Goal: Register for event/course

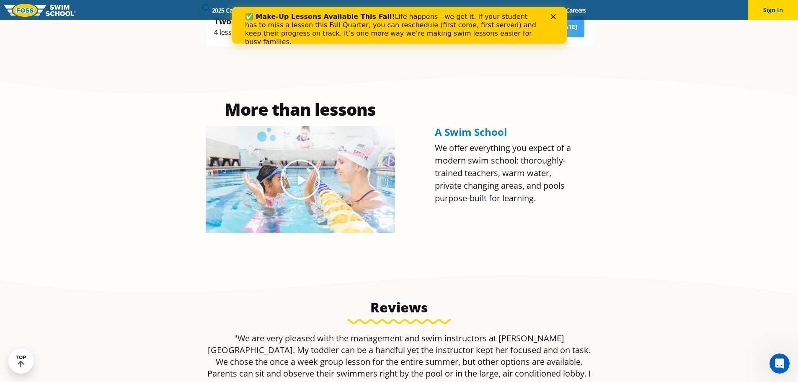
click at [557, 15] on div "Close" at bounding box center [555, 16] width 8 height 5
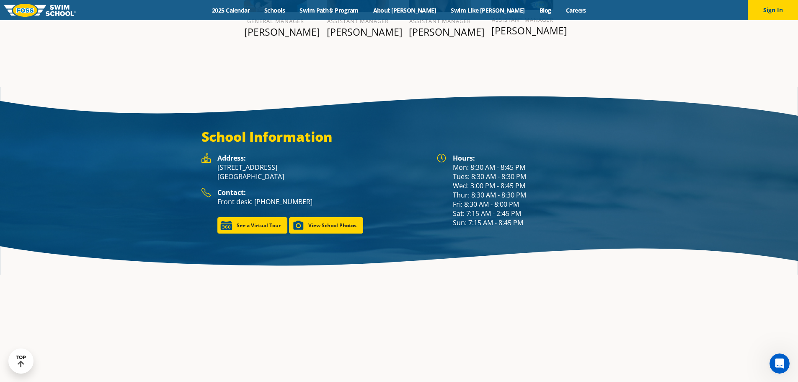
scroll to position [1162, 0]
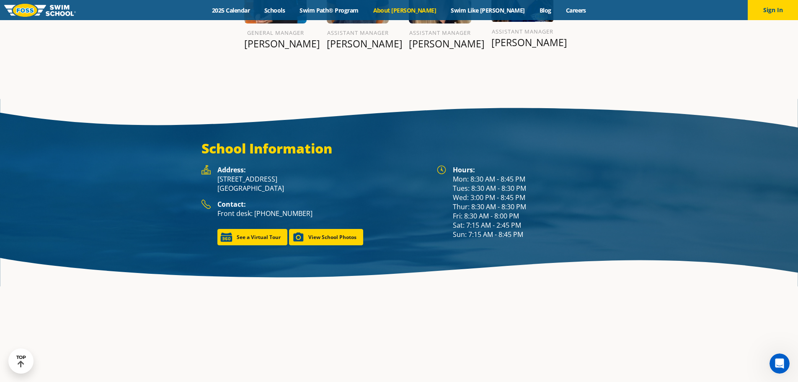
click at [419, 7] on link "About [PERSON_NAME]" at bounding box center [405, 10] width 78 height 8
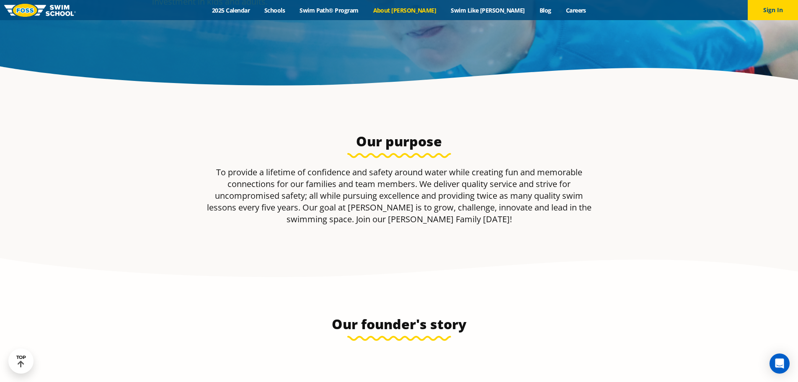
scroll to position [168, 0]
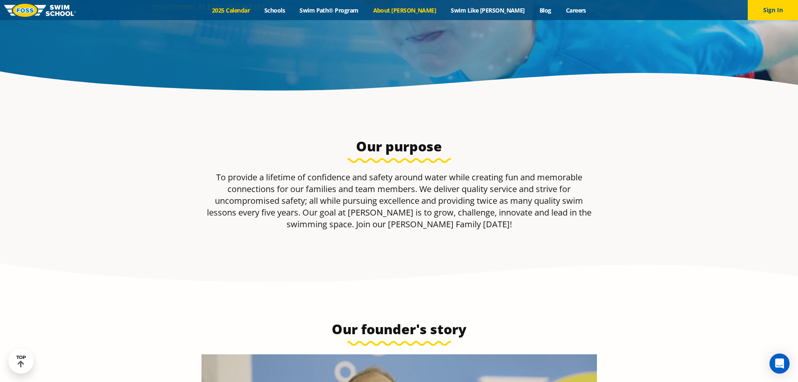
click at [253, 10] on link "2025 Calendar" at bounding box center [231, 10] width 52 height 8
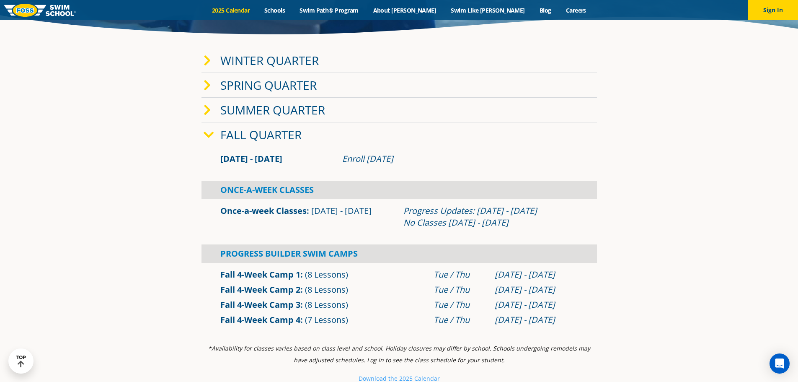
scroll to position [251, 0]
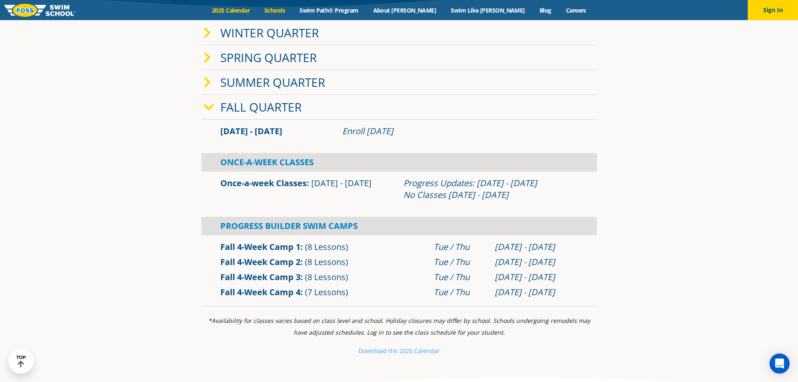
click at [293, 12] on link "Schools" at bounding box center [274, 10] width 35 height 8
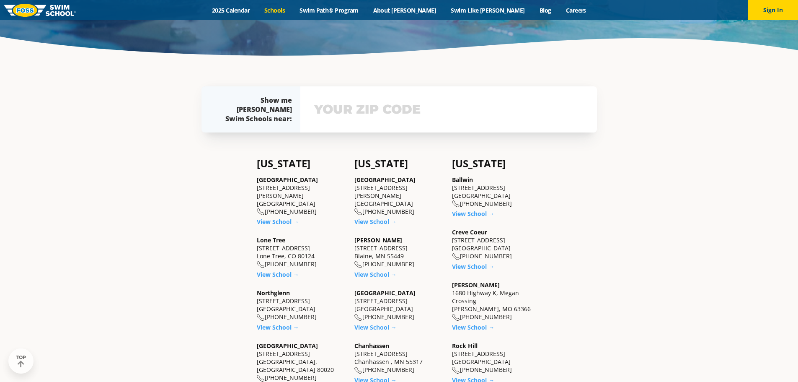
scroll to position [210, 0]
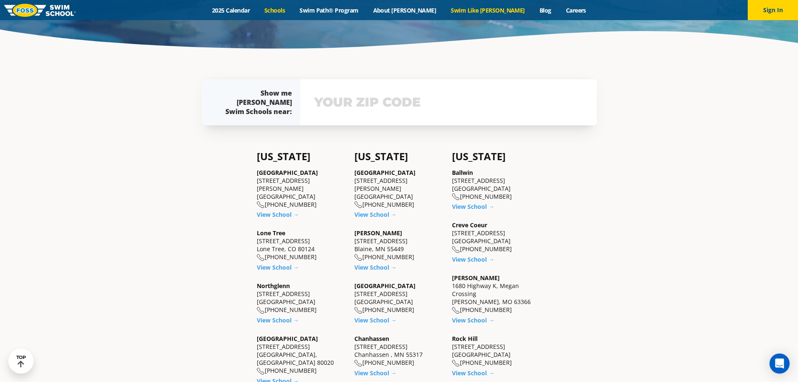
click at [469, 11] on link "Swim Like [PERSON_NAME]" at bounding box center [488, 10] width 89 height 8
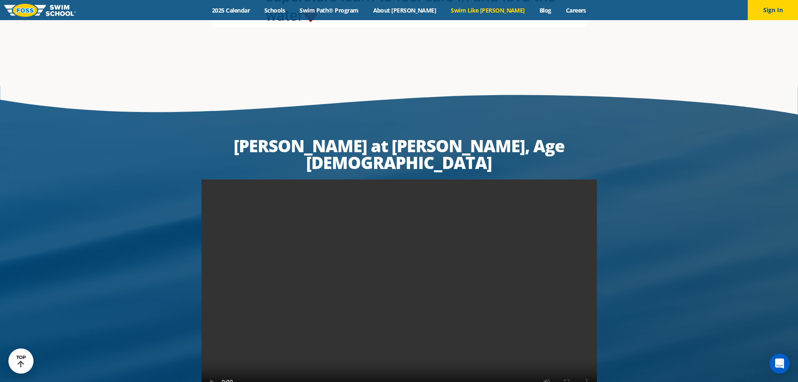
scroll to position [1635, 0]
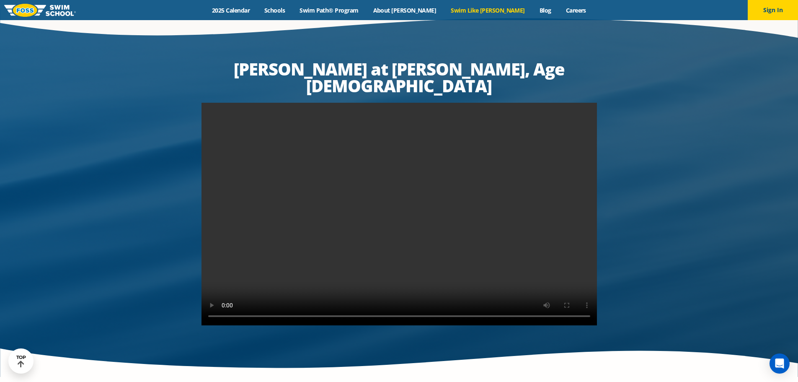
click at [428, 16] on div "Menu 2025 Calendar Schools Swim Path® Program About [PERSON_NAME] Swim Like [PE…" at bounding box center [399, 10] width 798 height 20
click at [421, 11] on link "About [PERSON_NAME]" at bounding box center [405, 10] width 78 height 8
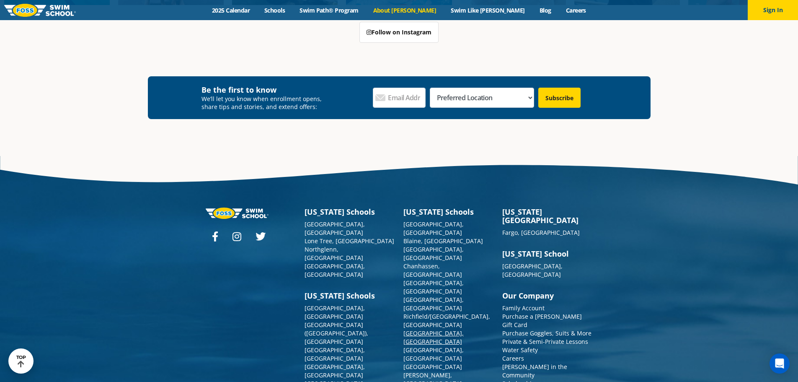
scroll to position [2250, 0]
click at [421, 312] on link "Richfield/[GEOGRAPHIC_DATA], [GEOGRAPHIC_DATA]" at bounding box center [447, 320] width 87 height 16
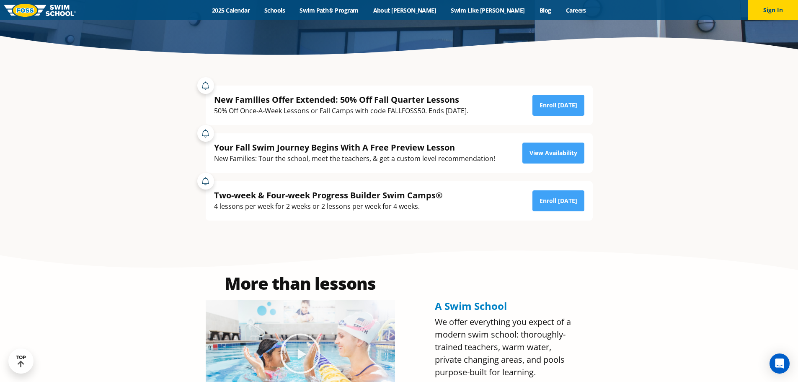
scroll to position [293, 0]
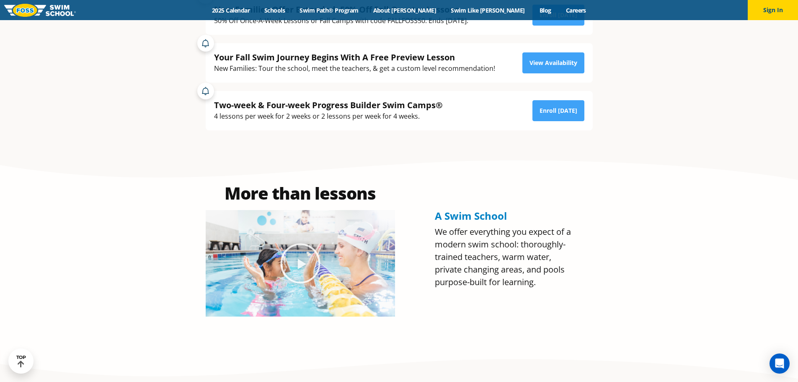
click at [480, 216] on span "A Swim School" at bounding box center [471, 216] width 72 height 14
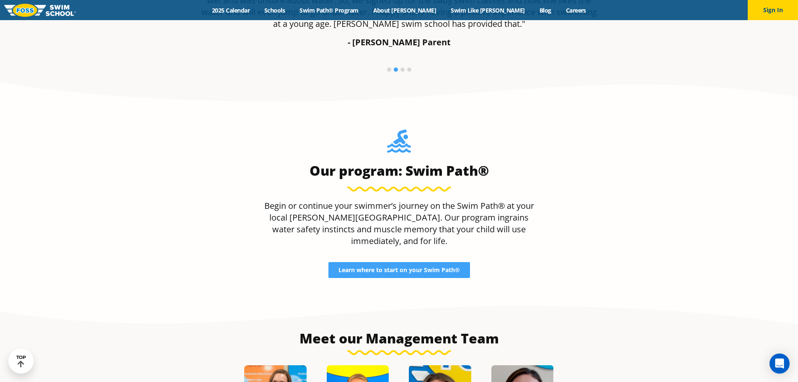
scroll to position [754, 0]
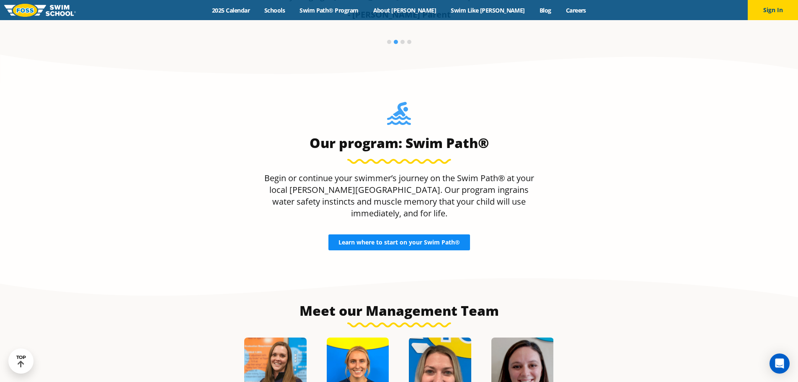
click at [453, 239] on span "Learn where to start on your Swim Path®" at bounding box center [400, 242] width 122 height 6
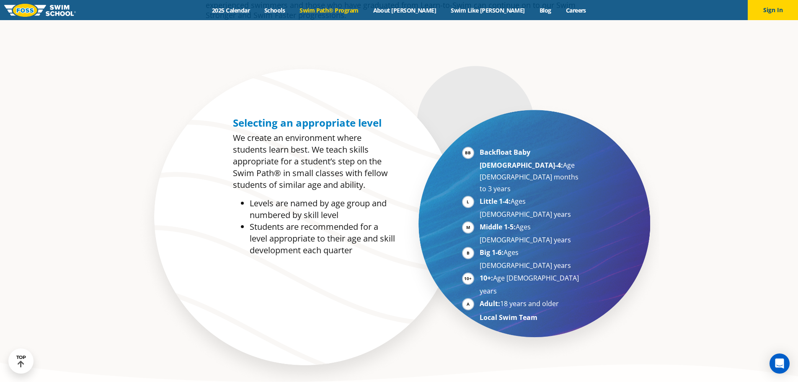
scroll to position [419, 0]
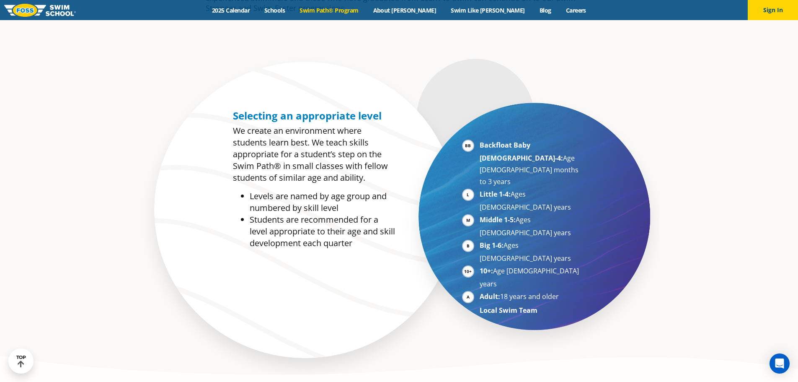
click at [491, 290] on li "Adult: 18 years and older" at bounding box center [531, 296] width 103 height 13
click at [480, 290] on li "Adult: 18 years and older" at bounding box center [531, 296] width 103 height 13
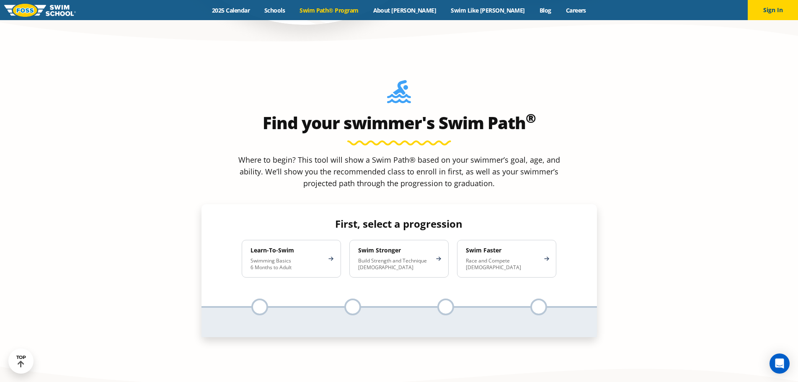
scroll to position [796, 0]
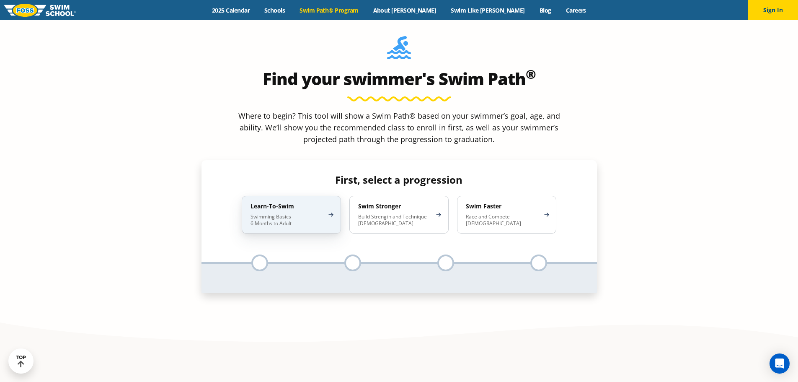
click at [308, 213] on p "Swimming Basics 6 Months to Adult" at bounding box center [287, 219] width 73 height 13
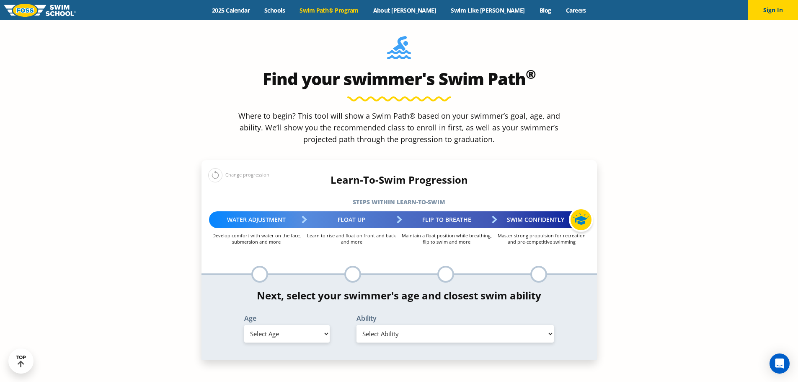
click at [293, 325] on select "Select Age 6 months - 1 year 1 year 2 years 3 years 4 years 5 years 6 years 7 y…" at bounding box center [287, 334] width 86 height 18
select select "adult-18-years-"
click at [244, 325] on select "Select Age 6 months - 1 year 1 year 2 years 3 years 4 years 5 years 6 years 7 y…" at bounding box center [287, 334] width 86 height 18
click at [438, 280] on div "*In this class, your swimmer will focus on multiple steps within the progressio…" at bounding box center [400, 317] width 396 height 85
click at [420, 325] on select "Select Ability First in-water experience When in the water reliant on a life ja…" at bounding box center [456, 334] width 198 height 18
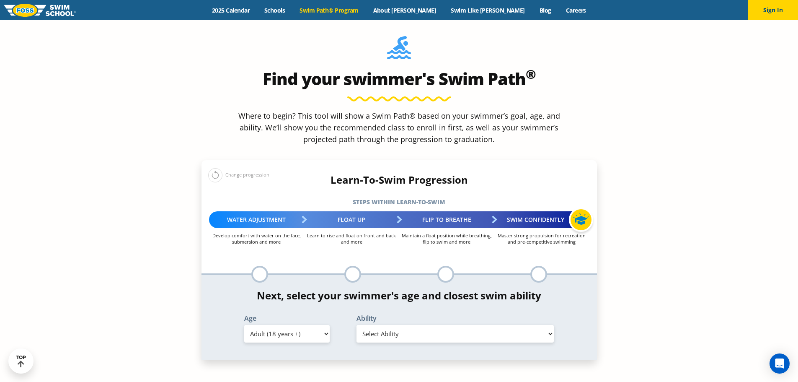
select select "adult-18-years--uncomfortable-putting-face-in-the-water-andor-getting-water-on-…"
click at [357, 325] on select "Select Ability First in-water experience When in the water reliant on a life ja…" at bounding box center [456, 334] width 198 height 18
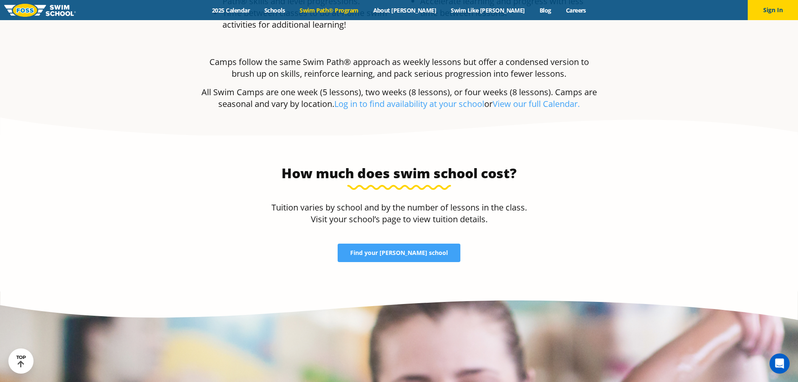
scroll to position [1718, 0]
click at [388, 244] on link "Find your [PERSON_NAME] school" at bounding box center [399, 253] width 123 height 18
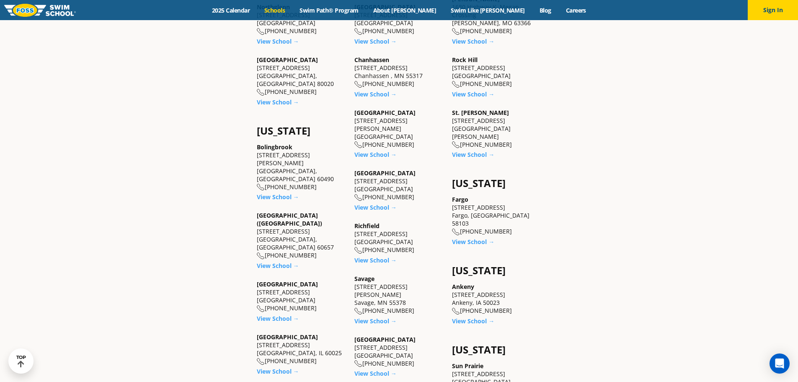
scroll to position [503, 0]
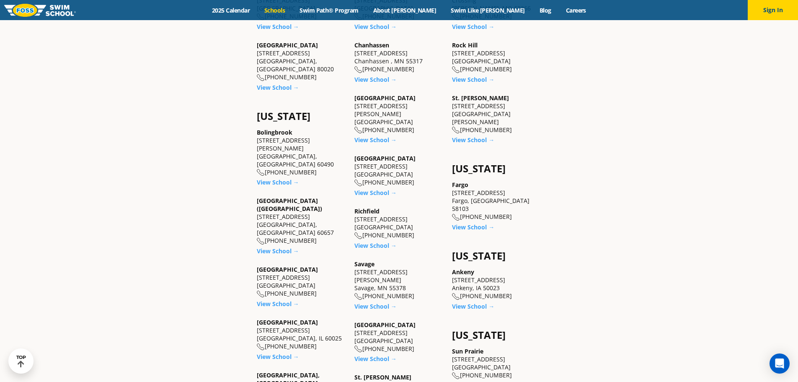
click at [386, 241] on div "Minnesota Apple Valley 14969 Florence Trail Suite 200 Apple Valley, MN 55124 (9…" at bounding box center [399, 209] width 89 height 704
click at [385, 241] on link "View School →" at bounding box center [376, 245] width 42 height 8
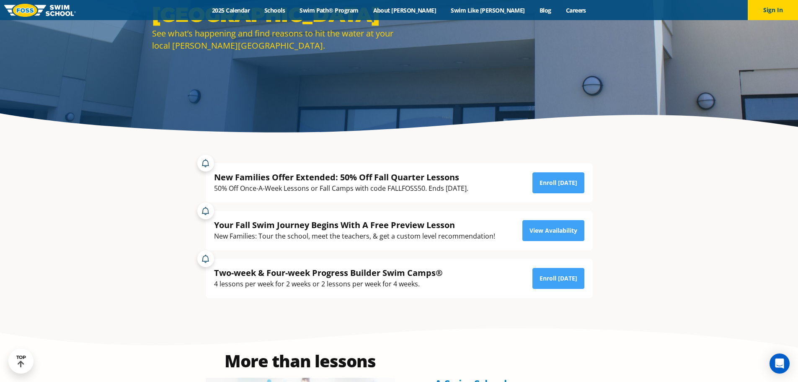
scroll to position [168, 0]
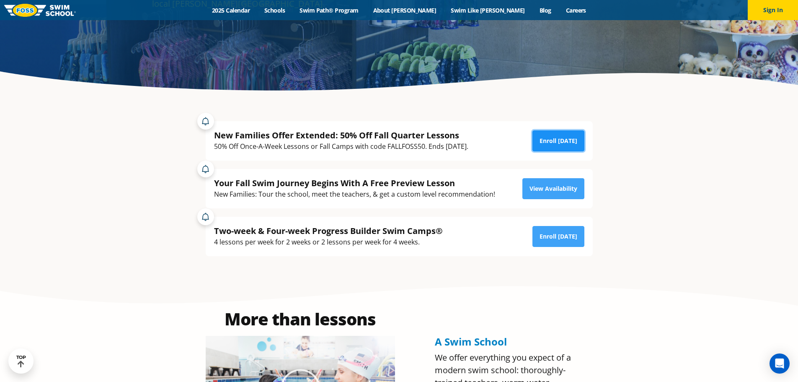
click at [547, 148] on link "Enroll Today" at bounding box center [559, 140] width 52 height 21
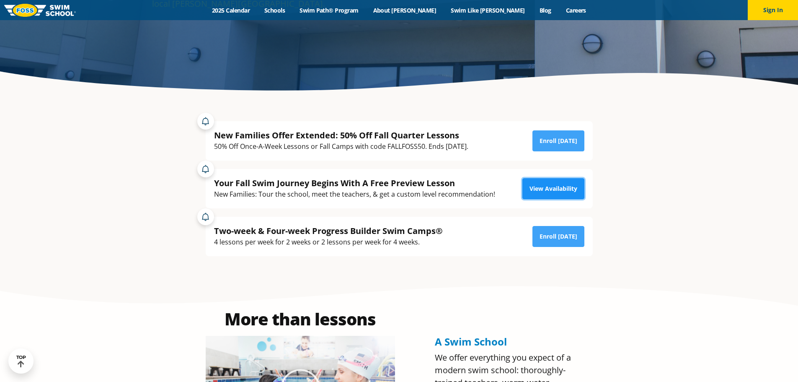
click at [539, 188] on link "View Availability" at bounding box center [554, 188] width 62 height 21
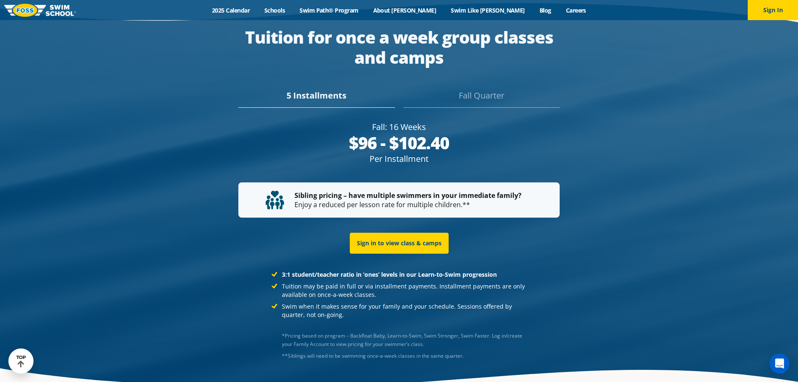
scroll to position [1665, 0]
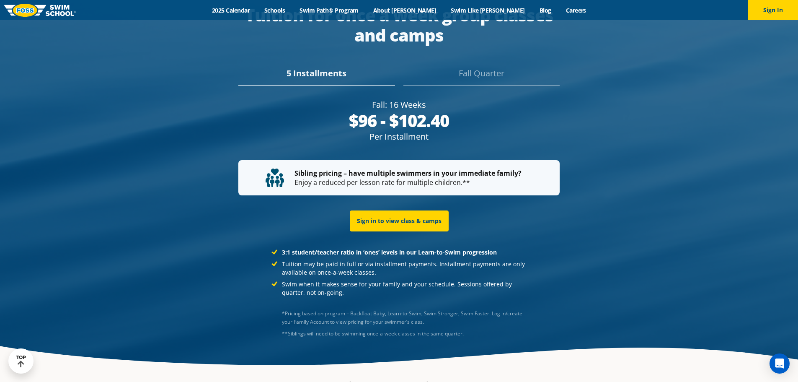
click at [467, 67] on div "Fall Quarter" at bounding box center [482, 76] width 156 height 18
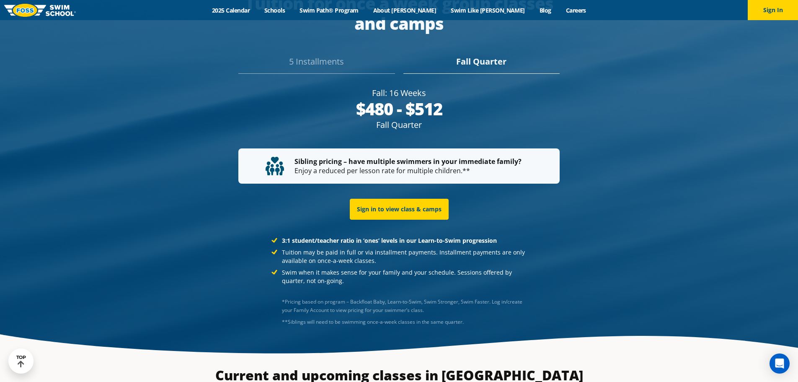
click at [340, 57] on div "5 Installments" at bounding box center [316, 64] width 156 height 18
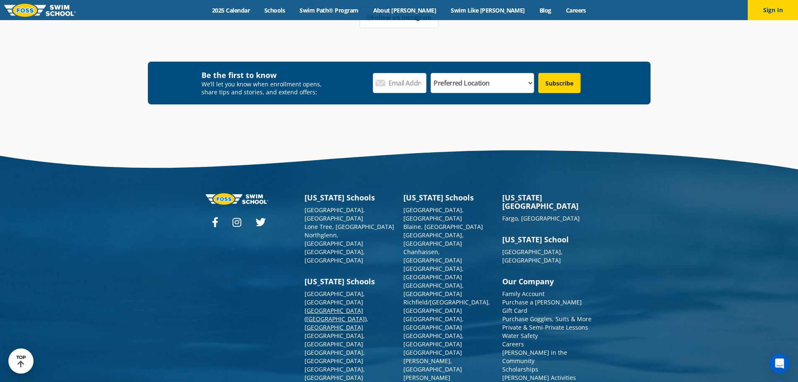
scroll to position [3073, 0]
